Goal: Task Accomplishment & Management: Manage account settings

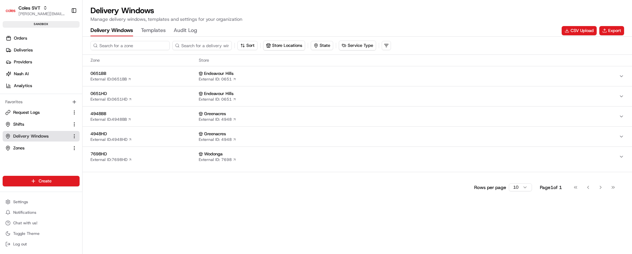
click at [125, 45] on input at bounding box center [129, 45] width 79 height 9
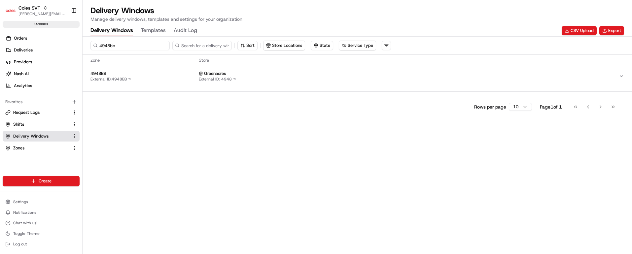
type input "4948bb"
click at [153, 81] on div "4948BB External ID: 4948BB" at bounding box center [143, 76] width 106 height 11
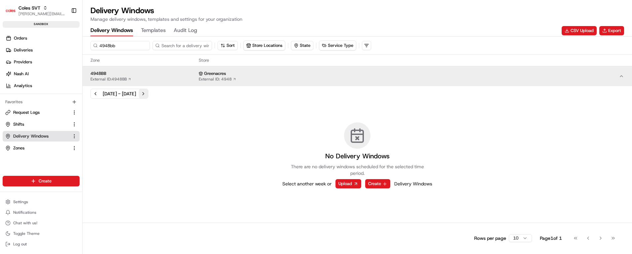
click at [148, 93] on button "Next week" at bounding box center [143, 93] width 9 height 9
click at [95, 93] on button "Previous week" at bounding box center [95, 93] width 9 height 9
click at [40, 10] on span "Coles SVT" at bounding box center [29, 8] width 22 height 7
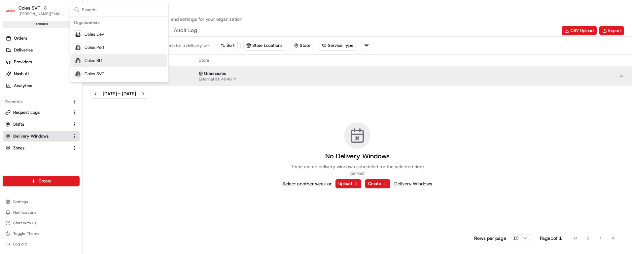
click at [103, 59] on div "Coles SIT" at bounding box center [119, 60] width 96 height 13
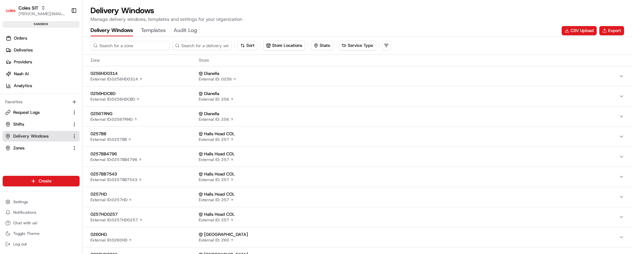
click at [119, 43] on input at bounding box center [129, 45] width 79 height 9
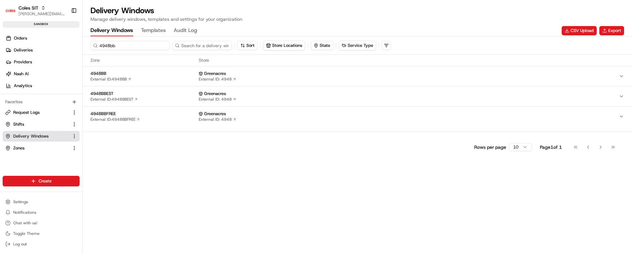
type input "4948bb"
click at [152, 79] on div "4948BB External ID: 4948BB" at bounding box center [143, 76] width 106 height 11
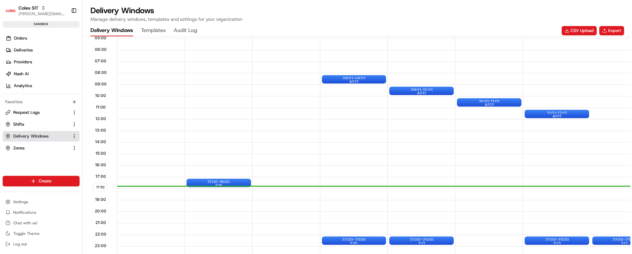
scroll to position [0, 0]
click at [568, 238] on div at bounding box center [557, 240] width 26 height 8
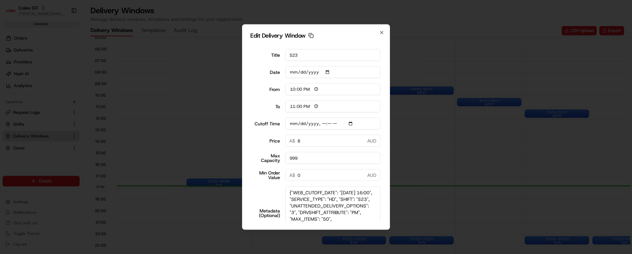
drag, startPoint x: 370, startPoint y: 203, endPoint x: 374, endPoint y: 229, distance: 26.7
click at [374, 236] on body "Coles SIT [PERSON_NAME][EMAIL_ADDRESS][PERSON_NAME][PERSON_NAME][DOMAIN_NAME] T…" at bounding box center [316, 127] width 632 height 254
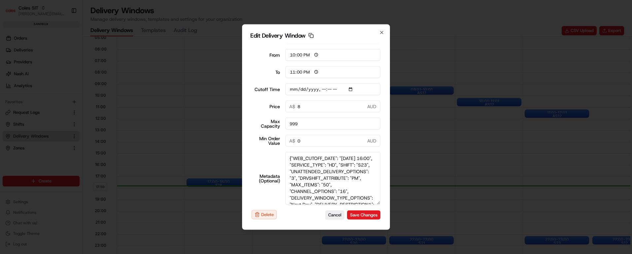
scroll to position [38, 0]
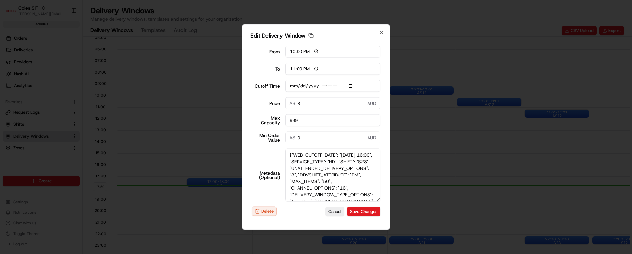
click at [292, 161] on textarea "{"WEB_CUTOFF_DATE": "[DATE] 16:00", "SERVICE_TYPE": "HD", "SHIFT": "S23", "UNAT…" at bounding box center [332, 175] width 95 height 53
type input "[DATE]T16:10"
type textarea "{"WEB_CUTOFF_DATE": "[DATE] 16:00", "SERVICE_TYPE": "HD", "SHIFT": "S23", "UNAT…"
click at [354, 210] on button "Save Changes" at bounding box center [363, 211] width 33 height 9
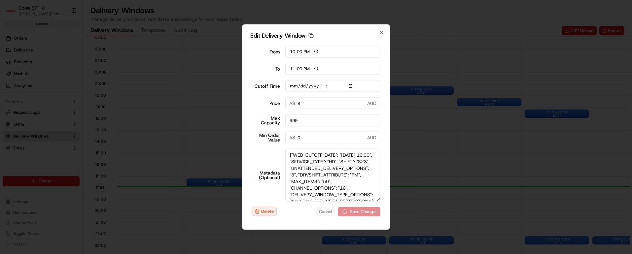
type input "[DATE]T16:10"
type input "[DATE]"
type input "17:55"
type input "18:55"
type input "[DATE]T16:10"
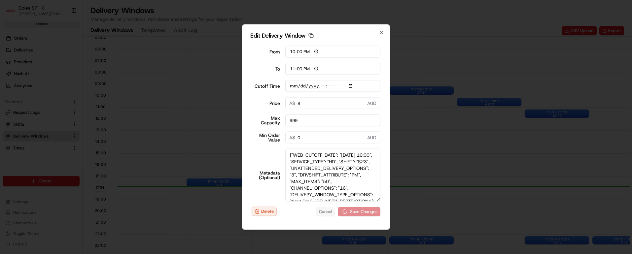
type input "0"
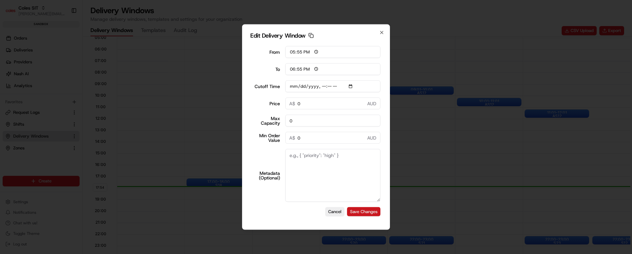
type input "[DATE]T16:10"
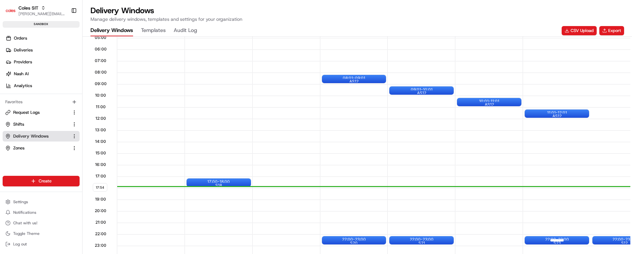
click at [569, 240] on div at bounding box center [557, 240] width 26 height 8
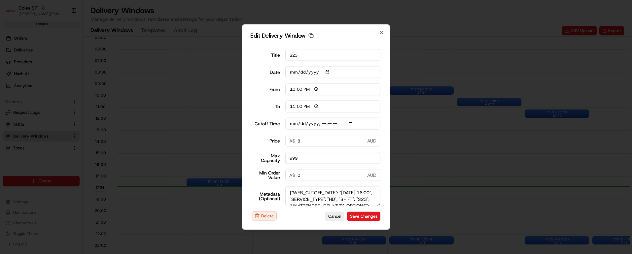
click at [290, 123] on input "Cutoff Time" at bounding box center [332, 124] width 95 height 12
type input "[DATE]T16:10"
click at [350, 215] on button "Save Changes" at bounding box center [363, 216] width 33 height 9
type input "[DATE]"
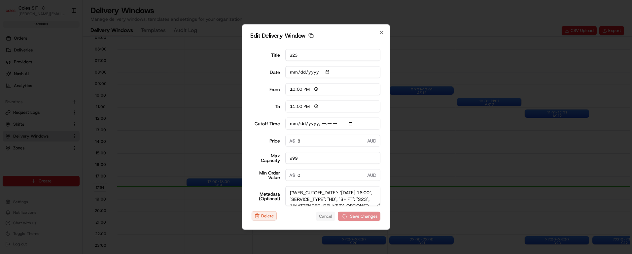
type input "17:55"
type input "18:55"
type input "[DATE]T16:10"
type input "0"
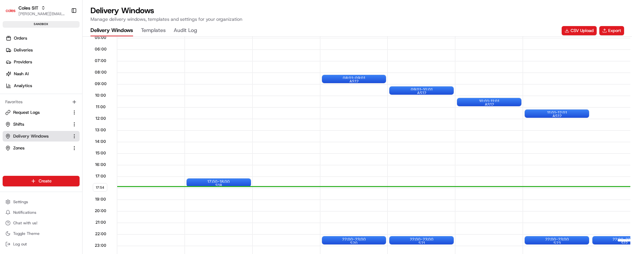
click at [607, 240] on div "22:00 - 23:00 S12" at bounding box center [624, 240] width 64 height 8
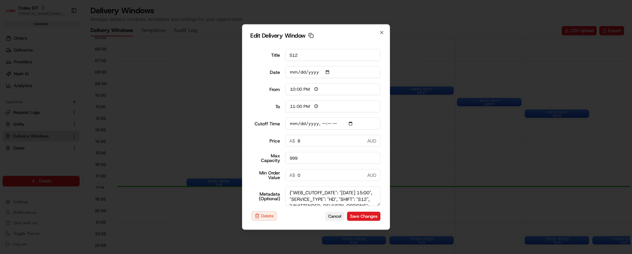
click at [327, 215] on button "Cancel" at bounding box center [334, 216] width 19 height 9
type input "[DATE]"
type input "17:56"
type input "18:56"
type input "[DATE]T15:10"
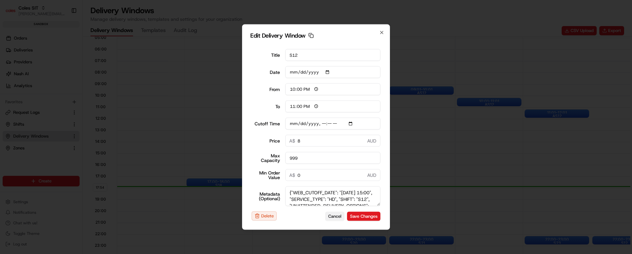
type input "0"
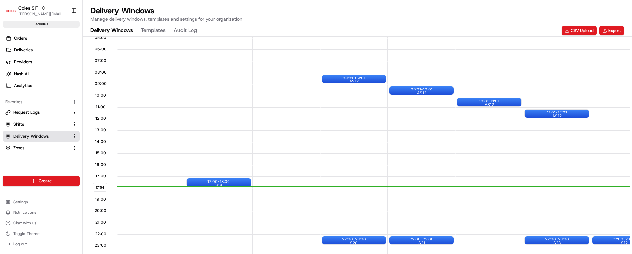
click at [548, 203] on div at bounding box center [590, 206] width 135 height 12
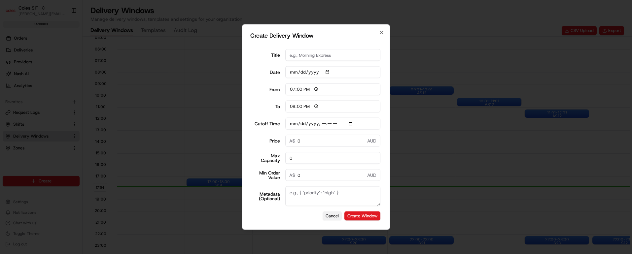
click at [323, 217] on button "Cancel" at bounding box center [332, 216] width 19 height 9
type input "[DATE]"
type input "06:00"
type input "14:00"
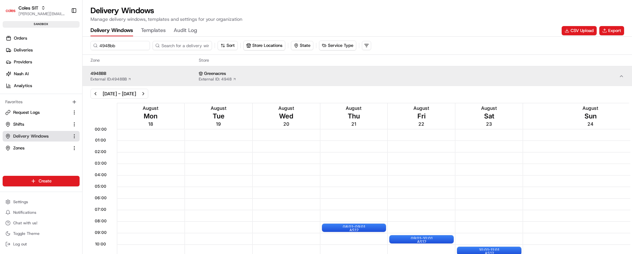
scroll to position [0, 0]
click at [148, 91] on button "Next week" at bounding box center [143, 93] width 9 height 9
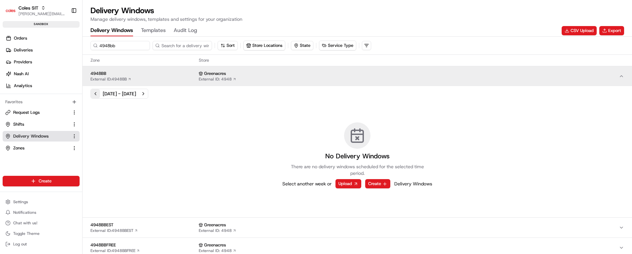
click at [94, 93] on button "Previous week" at bounding box center [95, 93] width 9 height 9
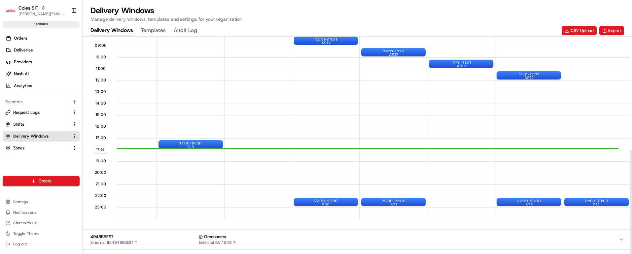
scroll to position [236, 0]
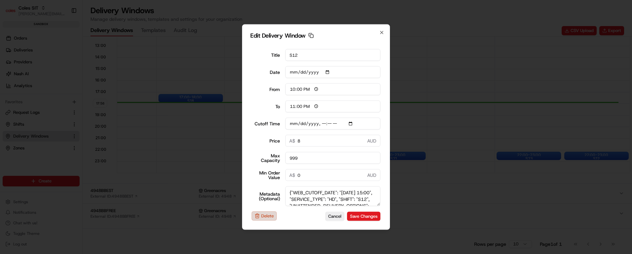
drag, startPoint x: 600, startPoint y: 153, endPoint x: 267, endPoint y: 215, distance: 338.9
click at [267, 215] on button "Delete" at bounding box center [264, 216] width 25 height 9
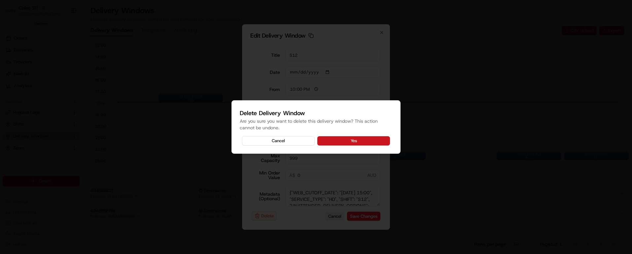
click at [356, 140] on button "Yes" at bounding box center [353, 140] width 73 height 9
type input "[DATE]T15:10"
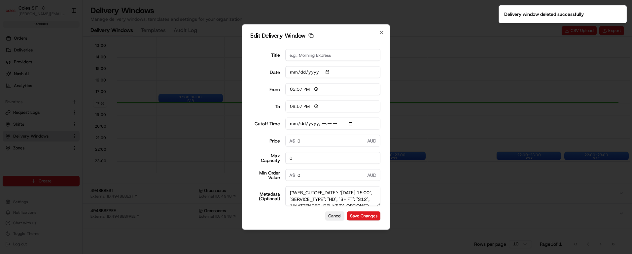
type input "[DATE]"
type input "17:57"
type input "18:57"
type input "[DATE]T15:10"
type input "0"
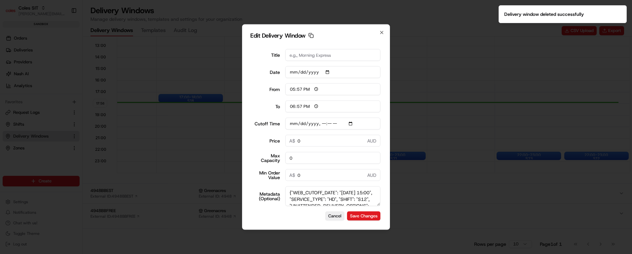
type input "0"
type input "[DATE]T15:10"
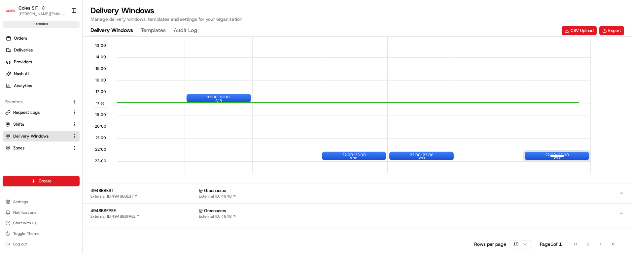
click at [563, 157] on div at bounding box center [557, 156] width 26 height 8
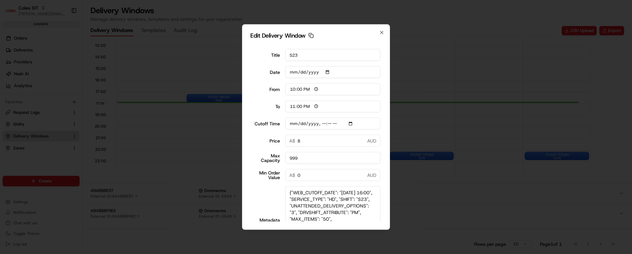
drag, startPoint x: 369, startPoint y: 204, endPoint x: 372, endPoint y: 202, distance: 3.8
click at [373, 254] on html "Coles SIT [PERSON_NAME][EMAIL_ADDRESS][PERSON_NAME][PERSON_NAME][DOMAIN_NAME] T…" at bounding box center [316, 127] width 632 height 254
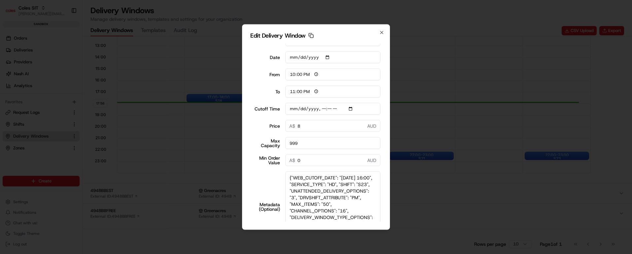
scroll to position [12, 0]
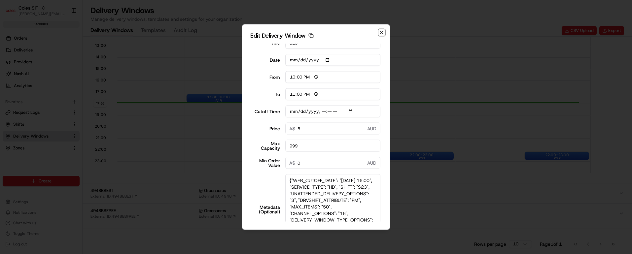
click at [381, 32] on icon "button" at bounding box center [381, 32] width 5 height 5
type input "[DATE]"
type input "17:57"
type input "18:57"
type input "[DATE]T16:10"
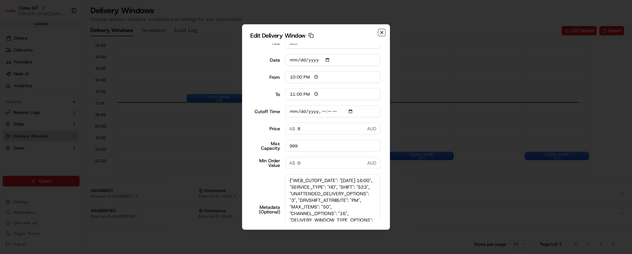
type input "0"
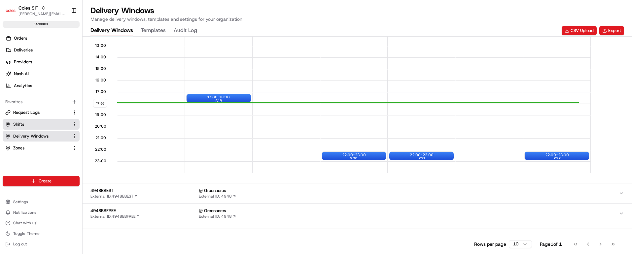
click at [18, 122] on span "Shifts" at bounding box center [18, 124] width 11 height 6
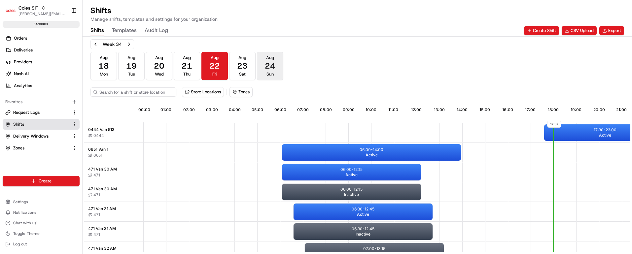
click at [268, 68] on span "24" at bounding box center [270, 66] width 11 height 11
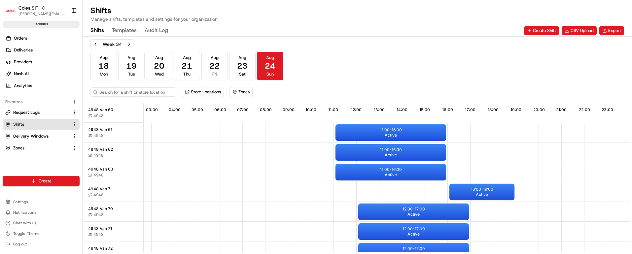
scroll to position [743, 63]
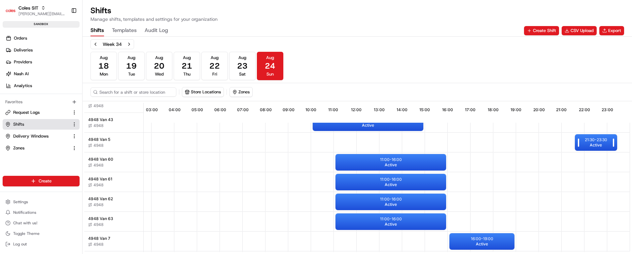
click at [590, 144] on span "Active" at bounding box center [596, 145] width 12 height 5
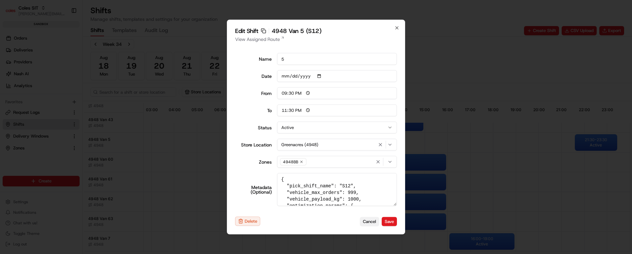
click at [367, 221] on button "Cancel" at bounding box center [369, 221] width 19 height 9
type input "06:00"
type input "14:00"
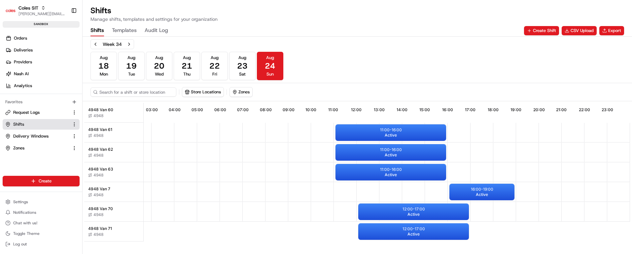
scroll to position [693, 63]
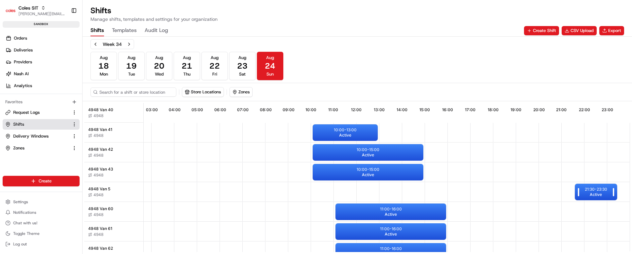
click at [586, 189] on p "21:30 - 23:30" at bounding box center [596, 189] width 22 height 5
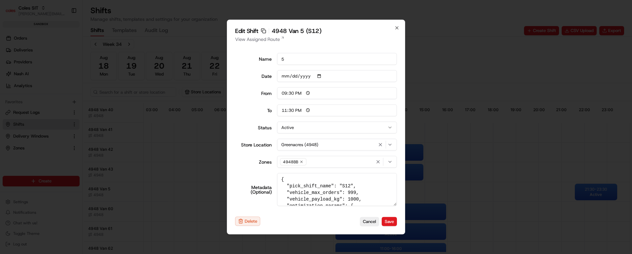
click at [344, 187] on textarea "{ "pick_shift_name": "S12", "vehicle_max_orders": 999, "vehicle_payload_kg": 10…" at bounding box center [337, 189] width 120 height 33
type textarea "{ "pick_shift_name": "S23", "vehicle_max_orders": 999, "vehicle_payload_kg": 10…"
click at [388, 223] on button "Save" at bounding box center [389, 221] width 15 height 9
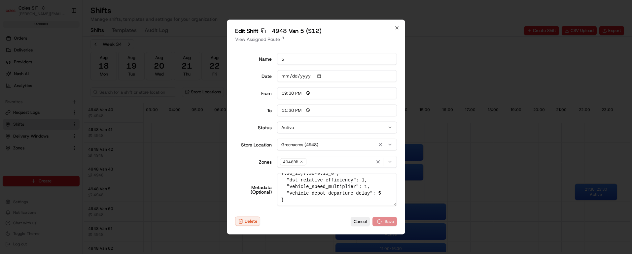
type input "06:00"
type input "14:00"
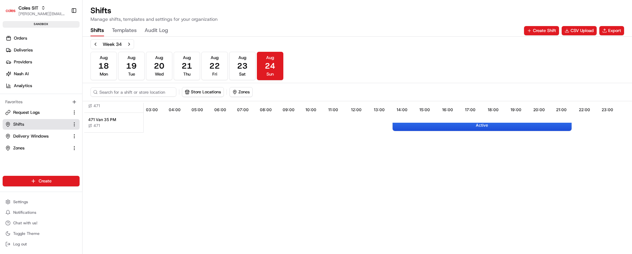
scroll to position [99, 63]
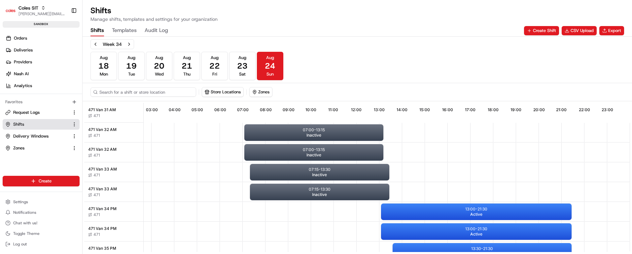
click at [128, 92] on input at bounding box center [143, 91] width 106 height 9
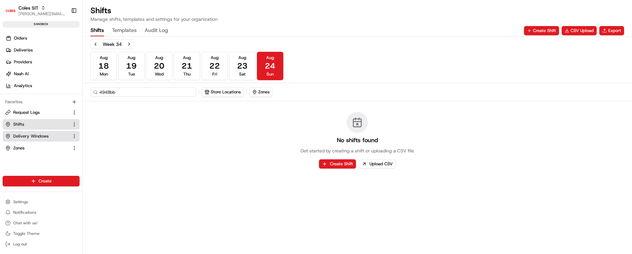
type input "4948bb"
click at [38, 134] on span "Delivery Windows" at bounding box center [30, 136] width 35 height 6
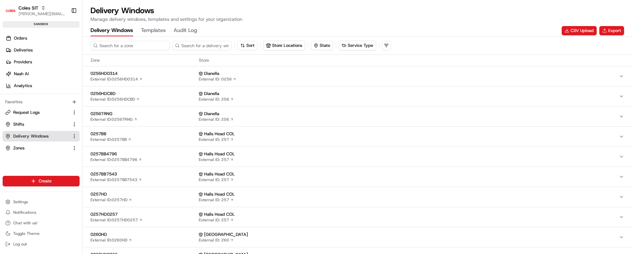
click at [135, 46] on input at bounding box center [129, 45] width 79 height 9
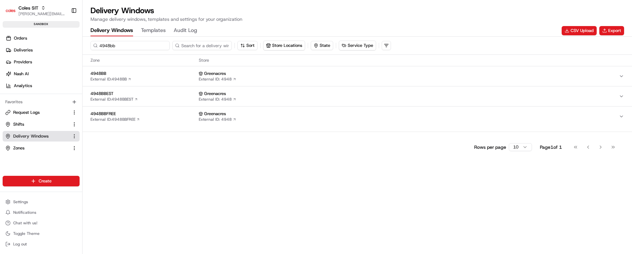
type input "4948bb"
click at [155, 76] on span "4948BB" at bounding box center [143, 74] width 106 height 6
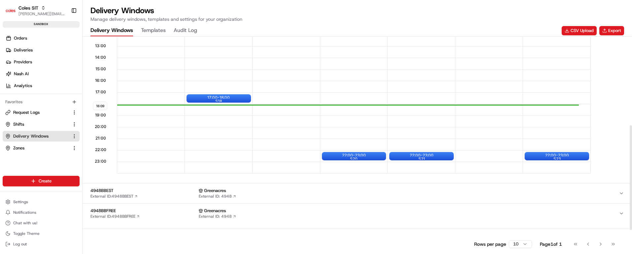
scroll to position [184, 0]
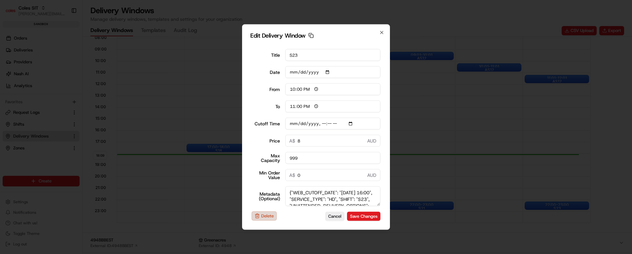
drag, startPoint x: 541, startPoint y: 204, endPoint x: 259, endPoint y: 215, distance: 282.1
click at [259, 215] on button "Delete" at bounding box center [264, 216] width 25 height 9
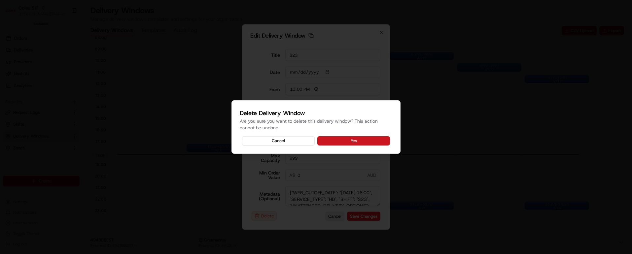
click at [348, 140] on button "Yes" at bounding box center [353, 140] width 73 height 9
type input "[DATE]T16:10"
type input "[DATE]"
type input "18:09"
type input "19:09"
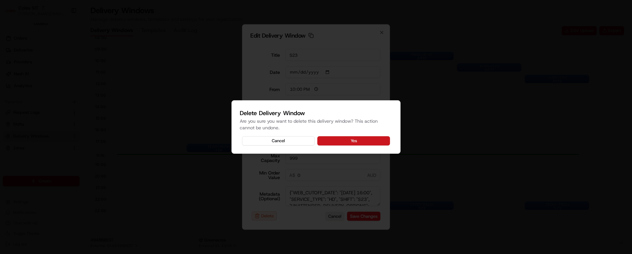
type input "[DATE]T16:10"
type input "0"
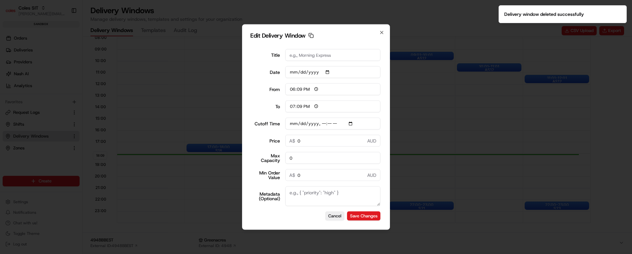
type input "[DATE]T16:10"
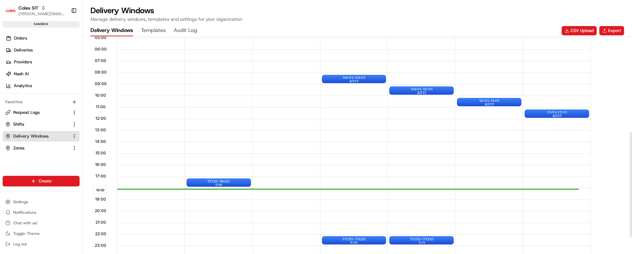
scroll to position [233, 0]
